Goal: Information Seeking & Learning: Understand process/instructions

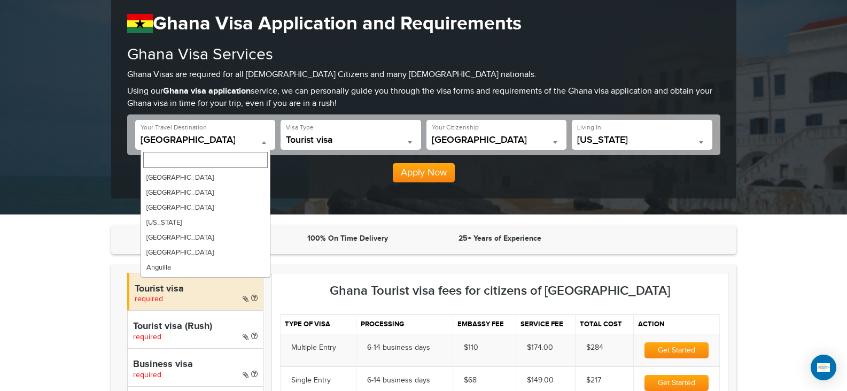
click at [203, 141] on span "[GEOGRAPHIC_DATA]" at bounding box center [206, 140] width 130 height 11
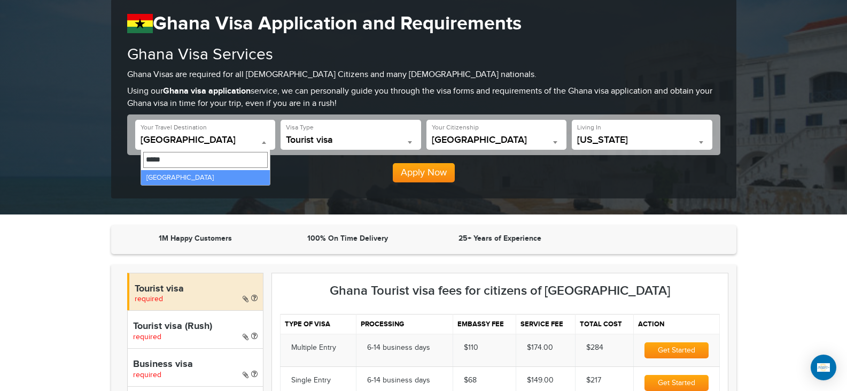
type input "*****"
select select "*****"
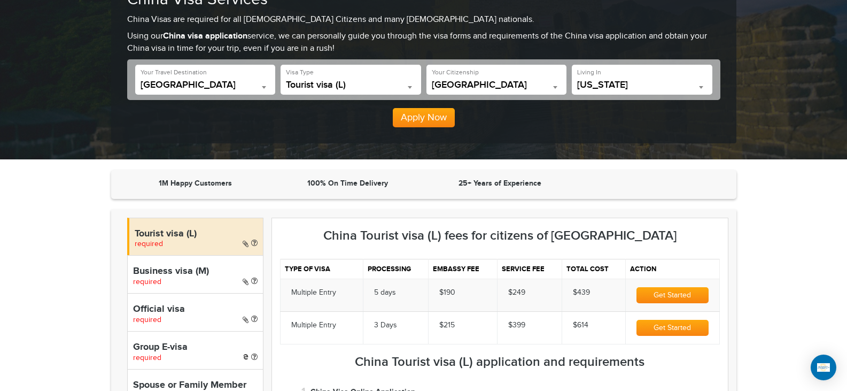
scroll to position [107, 0]
